Goal: Task Accomplishment & Management: Manage account settings

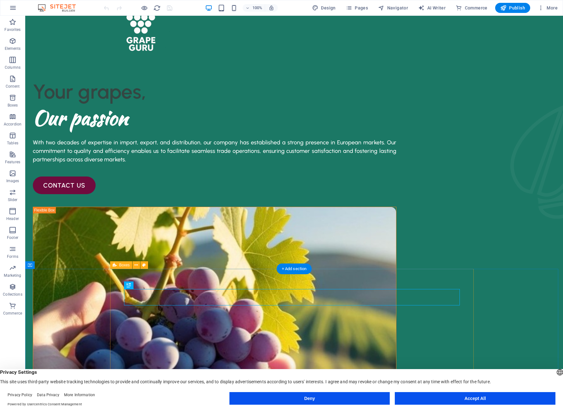
scroll to position [32, 0]
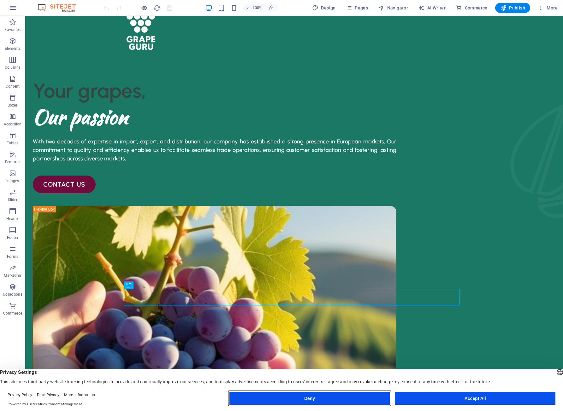
click at [311, 401] on button "Deny" at bounding box center [309, 399] width 161 height 13
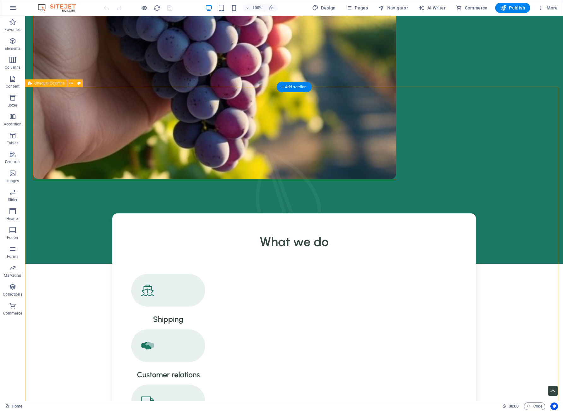
scroll to position [536, 0]
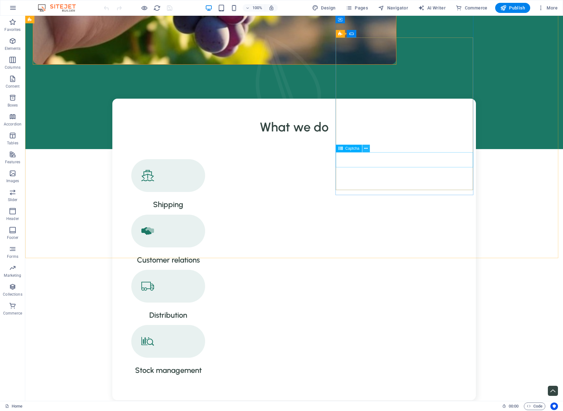
click at [365, 149] on icon at bounding box center [365, 148] width 3 height 7
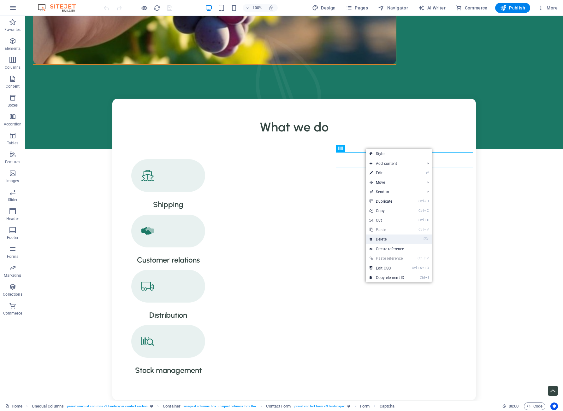
click at [393, 240] on link "⌦ Delete" at bounding box center [387, 239] width 42 height 9
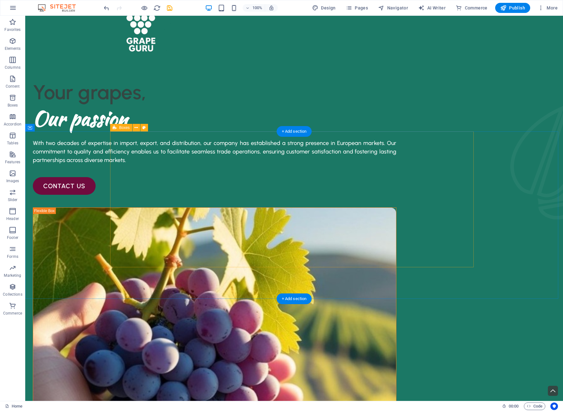
scroll to position [0, 0]
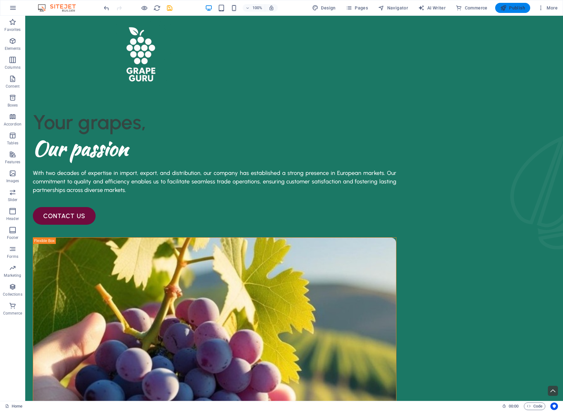
click at [518, 8] on span "Publish" at bounding box center [512, 8] width 25 height 6
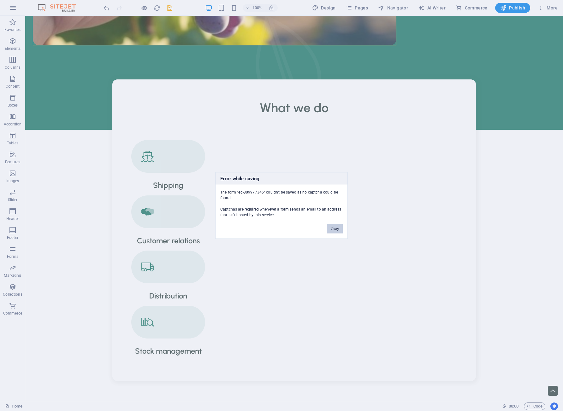
click at [338, 229] on button "Okay" at bounding box center [335, 228] width 16 height 9
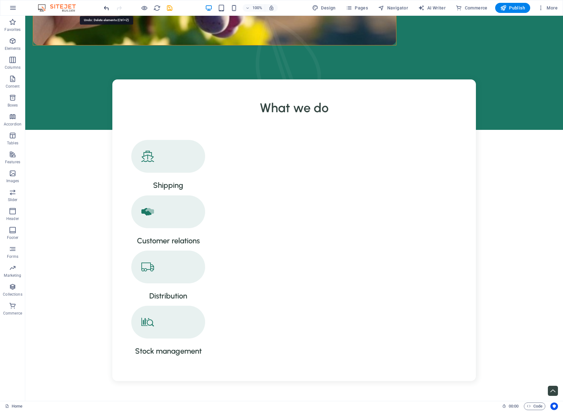
click at [108, 10] on icon "undo" at bounding box center [106, 7] width 7 height 7
click at [515, 7] on span "Publish" at bounding box center [512, 8] width 25 height 6
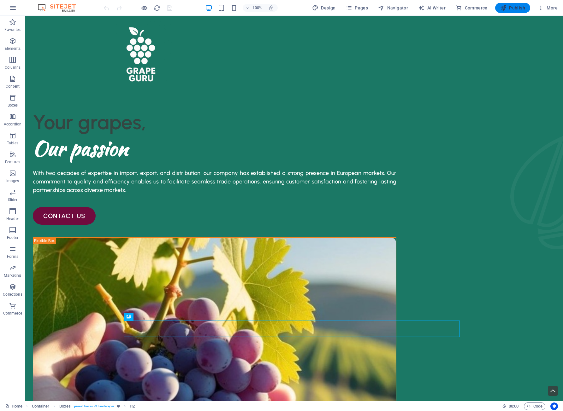
click at [513, 8] on span "Publish" at bounding box center [512, 8] width 25 height 6
